Goal: Task Accomplishment & Management: Complete application form

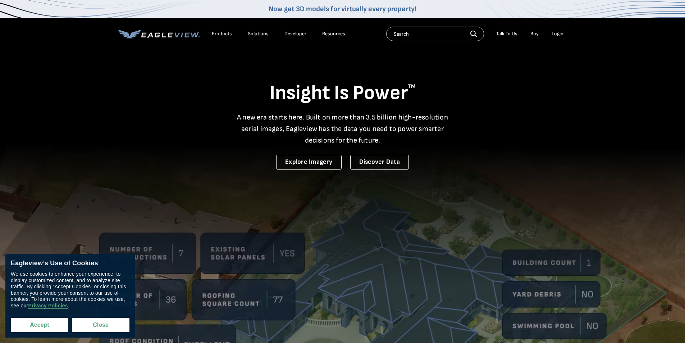
click at [34, 323] on button "Accept" at bounding box center [40, 325] width 58 height 14
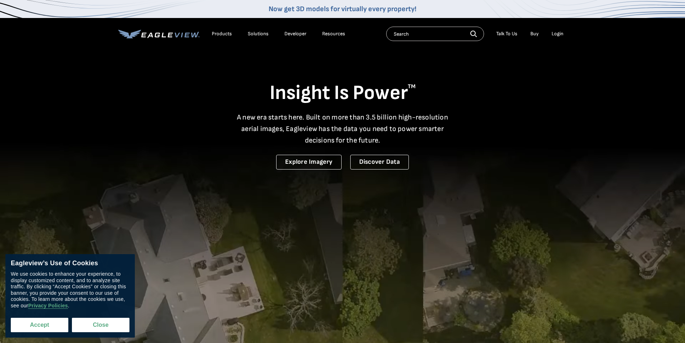
checkbox input "true"
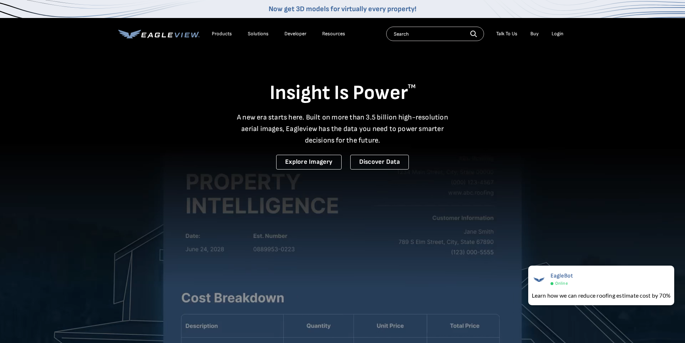
click at [556, 34] on div "Login" at bounding box center [558, 34] width 12 height 6
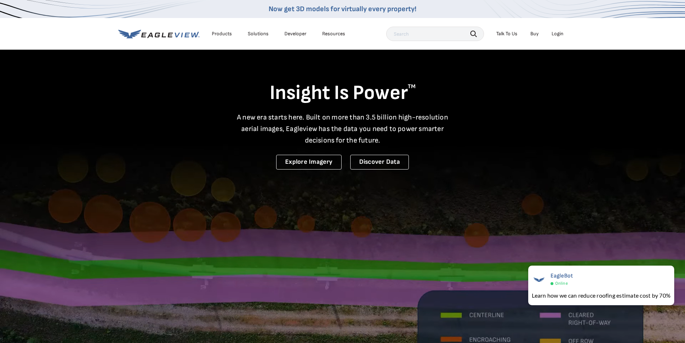
click at [556, 33] on div "Login" at bounding box center [558, 34] width 12 height 6
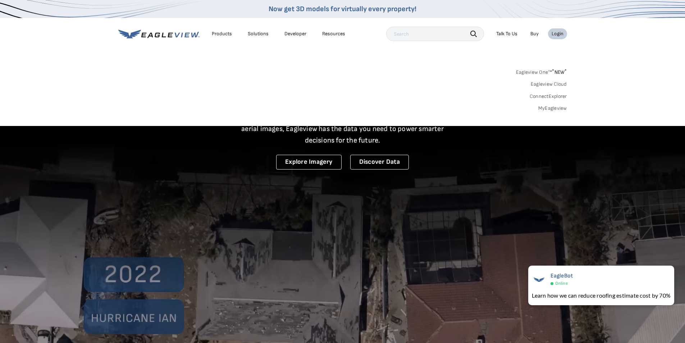
click at [545, 109] on link "MyEagleview" at bounding box center [552, 108] width 29 height 6
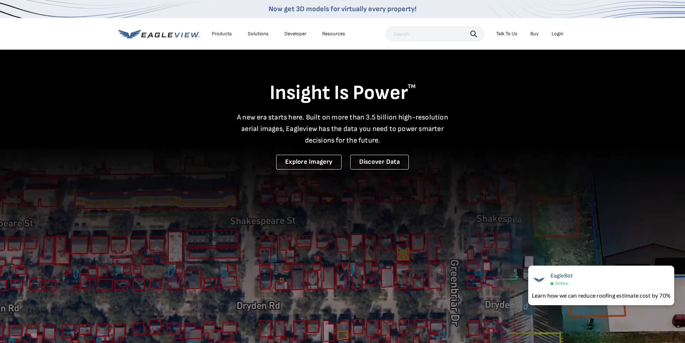
click at [558, 34] on div "Login" at bounding box center [558, 34] width 12 height 6
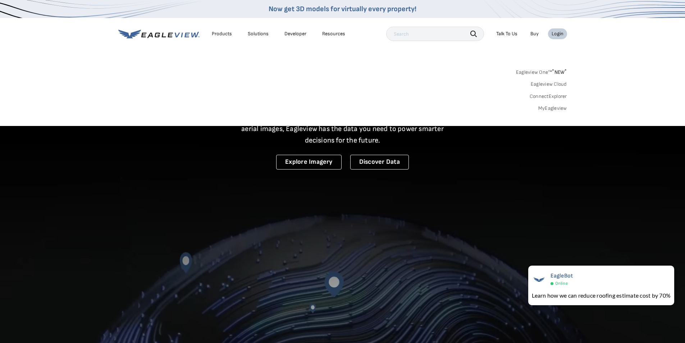
click at [532, 71] on link "Eagleview One™ * NEW *" at bounding box center [541, 71] width 51 height 8
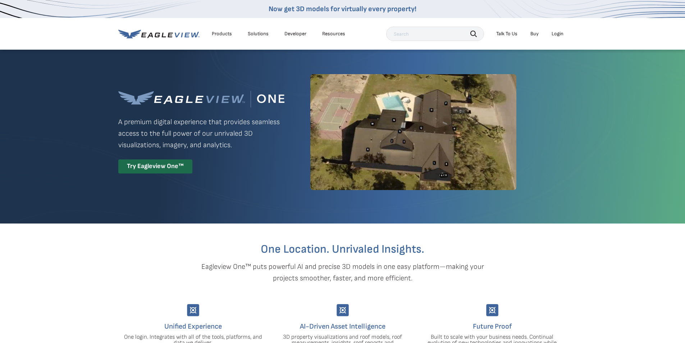
click at [557, 35] on div "Login" at bounding box center [558, 34] width 12 height 6
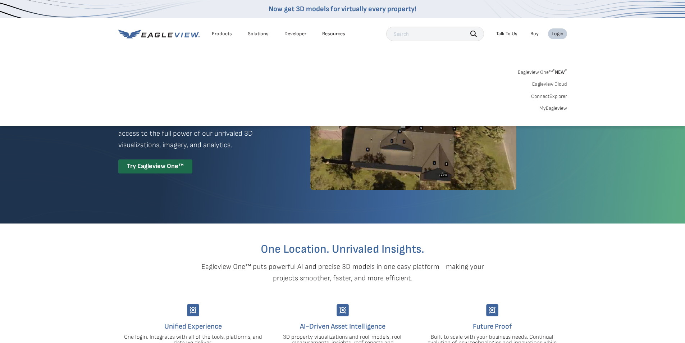
click at [556, 36] on div "Login" at bounding box center [558, 34] width 12 height 6
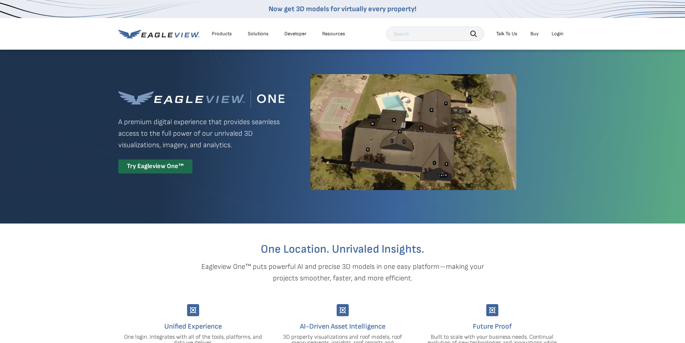
click at [556, 36] on div "Login" at bounding box center [558, 34] width 12 height 6
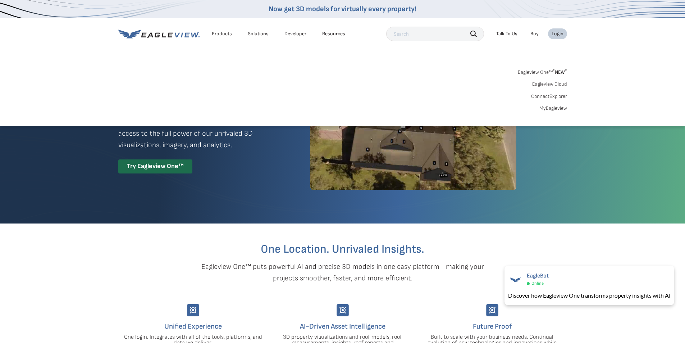
click at [555, 107] on link "MyEagleview" at bounding box center [553, 108] width 28 height 6
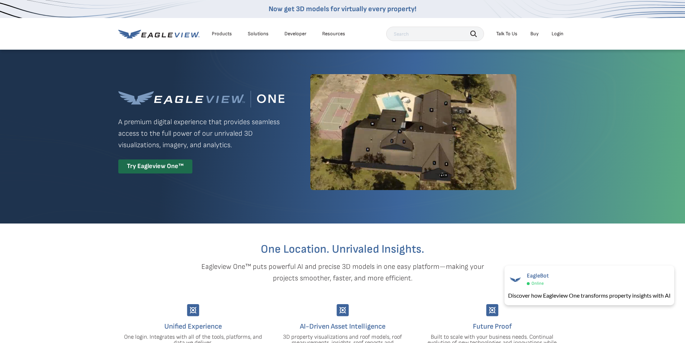
click at [557, 33] on div "Login" at bounding box center [558, 34] width 12 height 6
click at [151, 166] on div "Try Eagleview One™" at bounding box center [155, 166] width 74 height 14
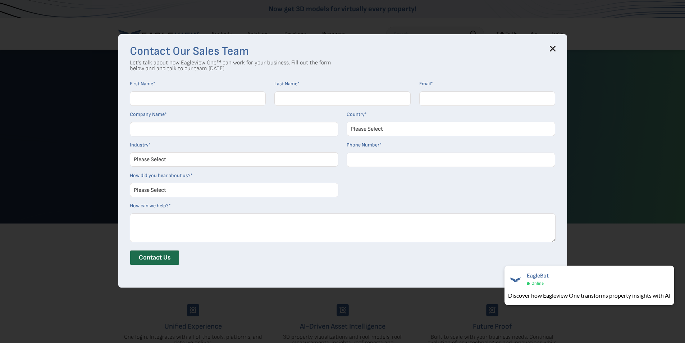
click at [200, 100] on input "First Name *" at bounding box center [198, 98] width 136 height 14
type input "Jeff"
type input "Lighton"
type input "jeff@kltrenovation.com"
type input "KLT Renovation"
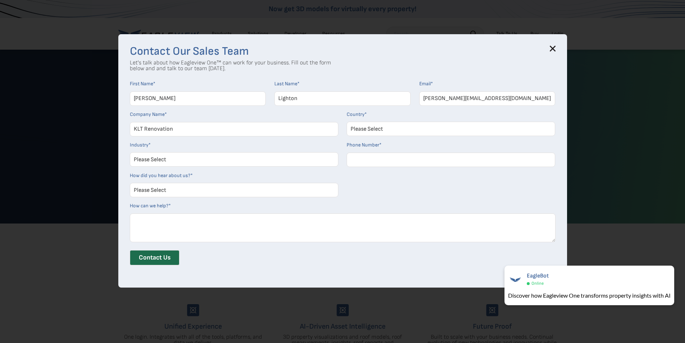
select select "[GEOGRAPHIC_DATA]"
type input "12144043616"
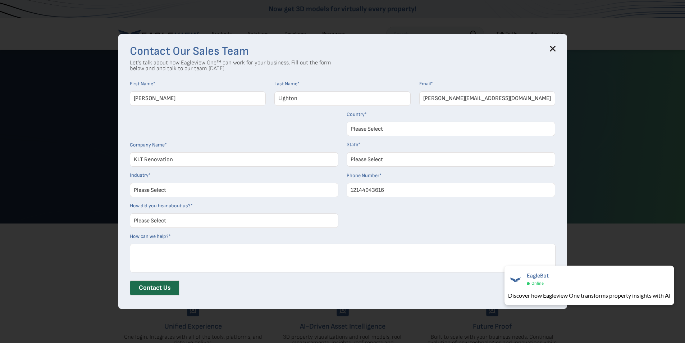
select select "Texas"
click at [184, 222] on select "Please Select Search Engine Social Media Word of Mouth Podcast Online Advertise…" at bounding box center [234, 220] width 209 height 14
select select "Word of Mouth"
click at [132, 213] on select "Please Select Search Engine Social Media Word of Mouth Podcast Online Advertise…" at bounding box center [234, 220] width 209 height 14
click at [182, 254] on textarea "How can we help? *" at bounding box center [343, 257] width 426 height 29
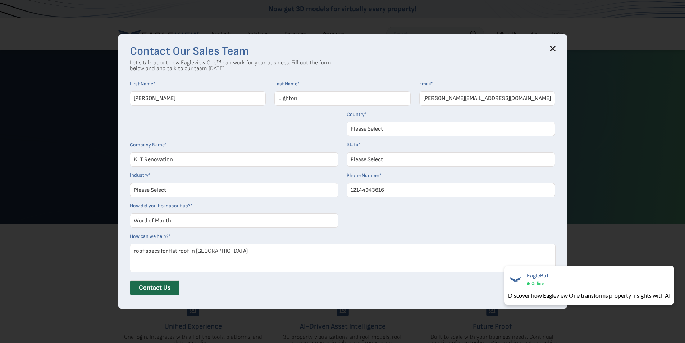
click at [203, 250] on textarea "roof specs for flat roof in houston" at bounding box center [343, 257] width 426 height 29
click at [370, 258] on textarea "roof specs for flat roof in Houston" at bounding box center [343, 257] width 426 height 29
type textarea "roof specs for flat roof in Houston"
click at [154, 290] on input "Contact Us" at bounding box center [155, 287] width 50 height 15
click at [163, 174] on label "Industry *" at bounding box center [234, 175] width 209 height 6
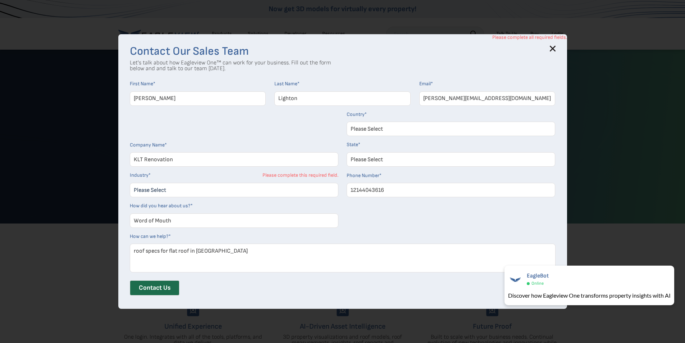
click at [163, 183] on select "Please Select Architects & Engineering Construction Electric/Gas Utilities Gove…" at bounding box center [234, 190] width 209 height 14
click at [290, 176] on label "Please complete this required field." at bounding box center [301, 175] width 76 height 6
click at [150, 186] on select "Please Select Architects & Engineering Construction Electric/Gas Utilities Gove…" at bounding box center [234, 190] width 209 height 14
select select "Construction"
click at [132, 183] on select "Please Select Architects & Engineering Construction Electric/Gas Utilities Gove…" at bounding box center [234, 190] width 209 height 14
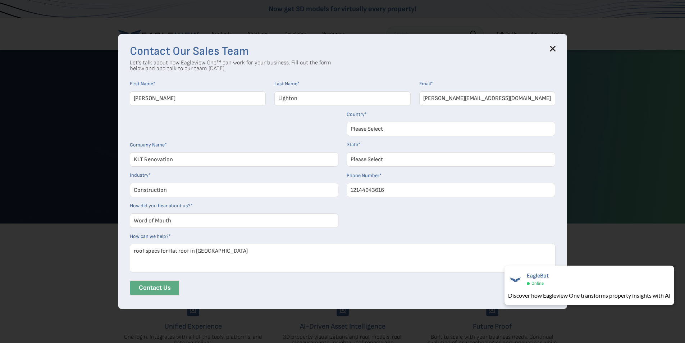
click at [157, 291] on input "Contact Us" at bounding box center [155, 287] width 50 height 15
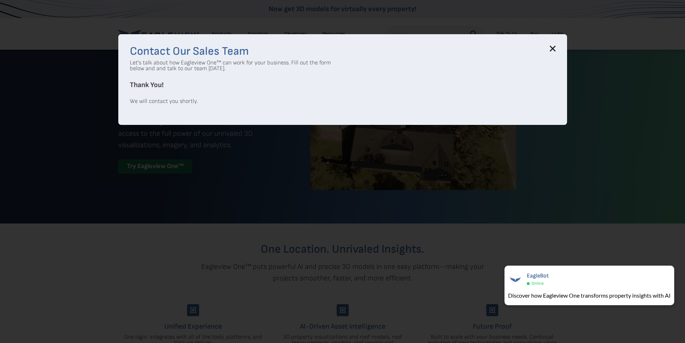
click at [555, 48] on icon at bounding box center [552, 48] width 5 height 5
